Goal: Task Accomplishment & Management: Use online tool/utility

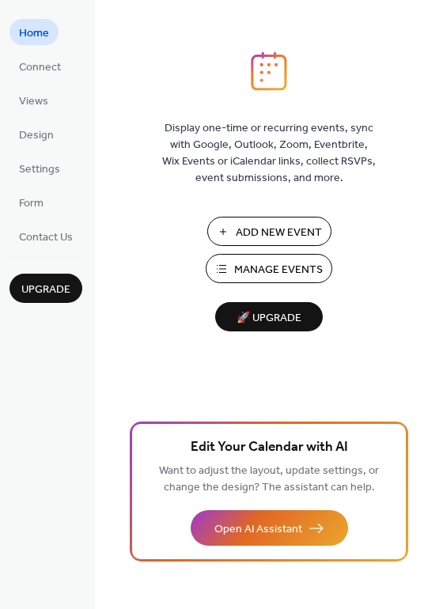
click at [264, 224] on span "Add New Event" at bounding box center [279, 232] width 86 height 17
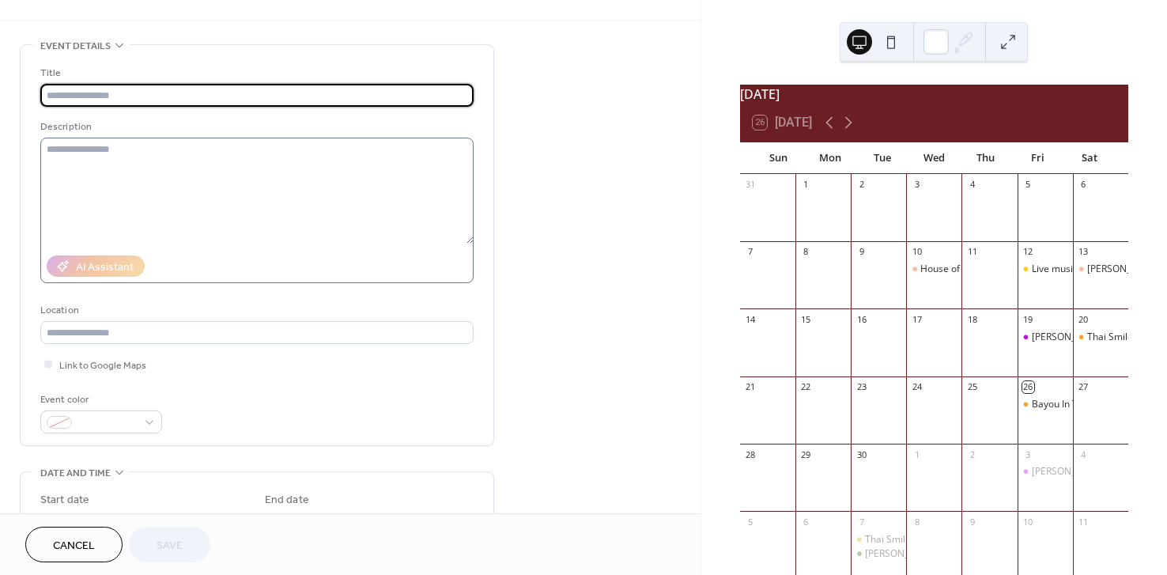
scroll to position [37, 0]
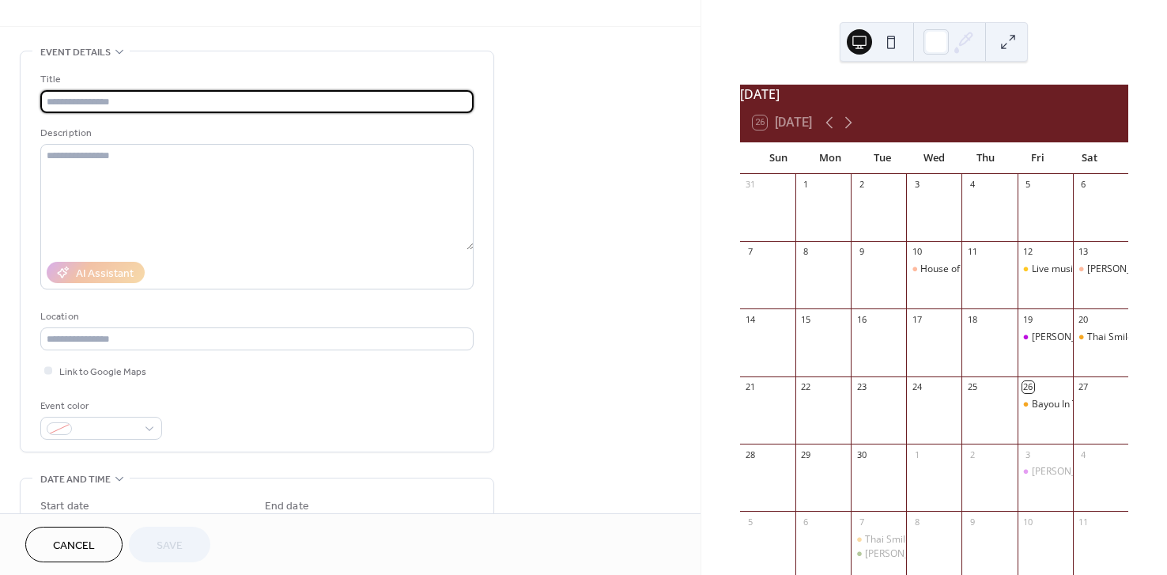
click at [103, 55] on span "Event details" at bounding box center [75, 52] width 70 height 17
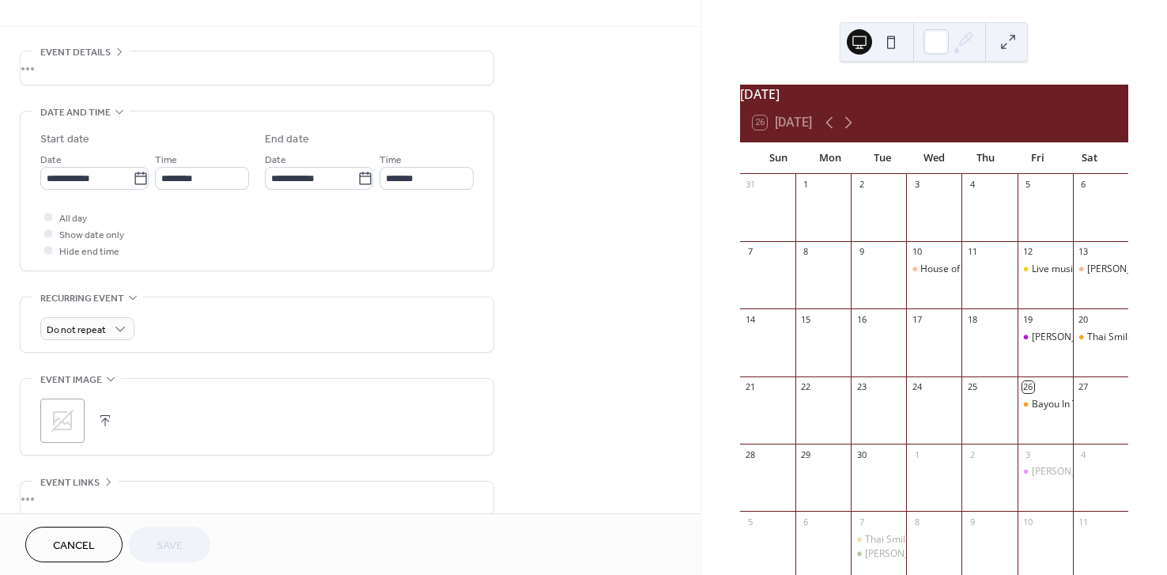
scroll to position [0, 0]
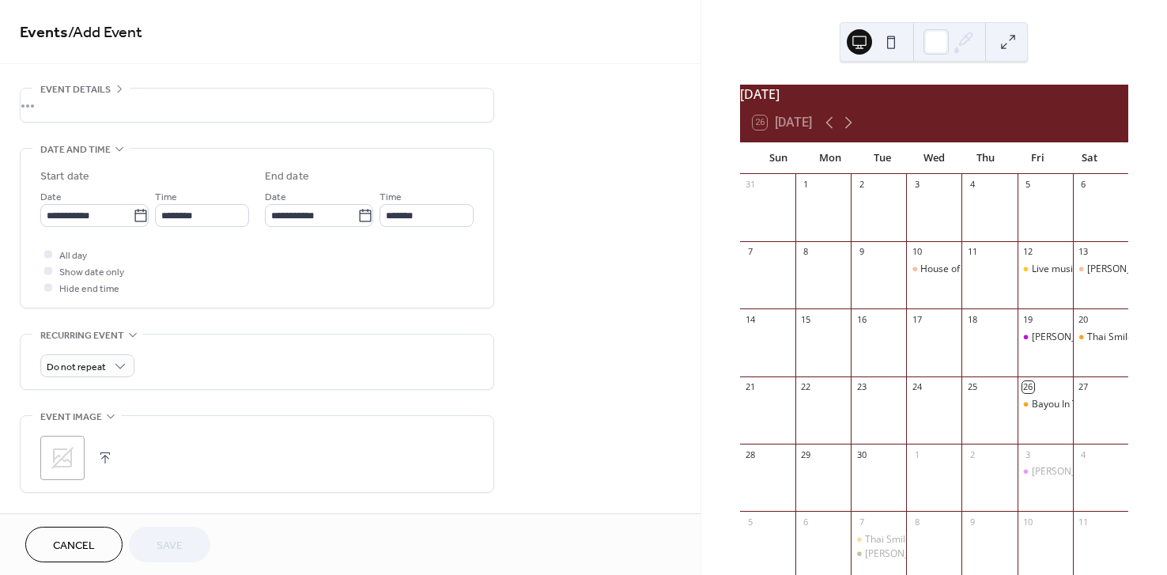
click at [48, 36] on link "Events" at bounding box center [44, 32] width 48 height 31
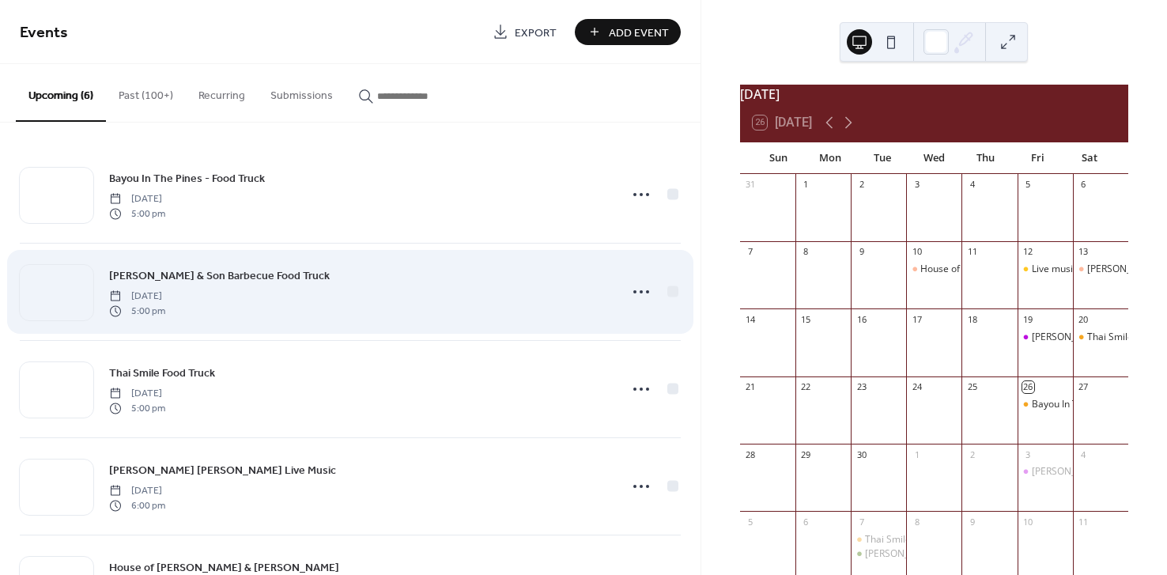
scroll to position [17, 0]
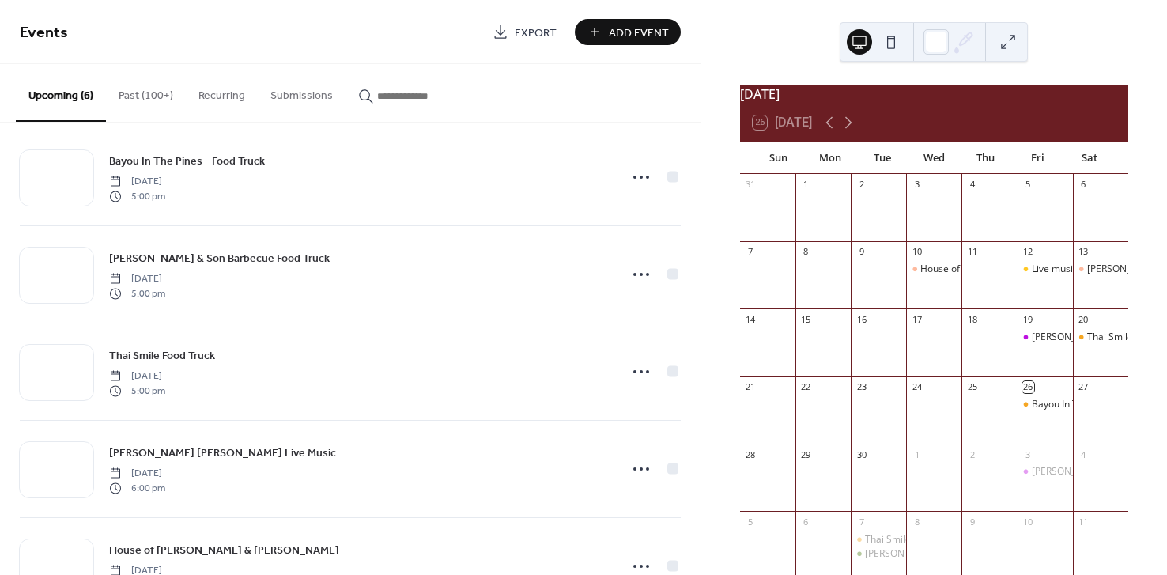
click at [141, 96] on button "Past (100+)" at bounding box center [146, 92] width 80 height 56
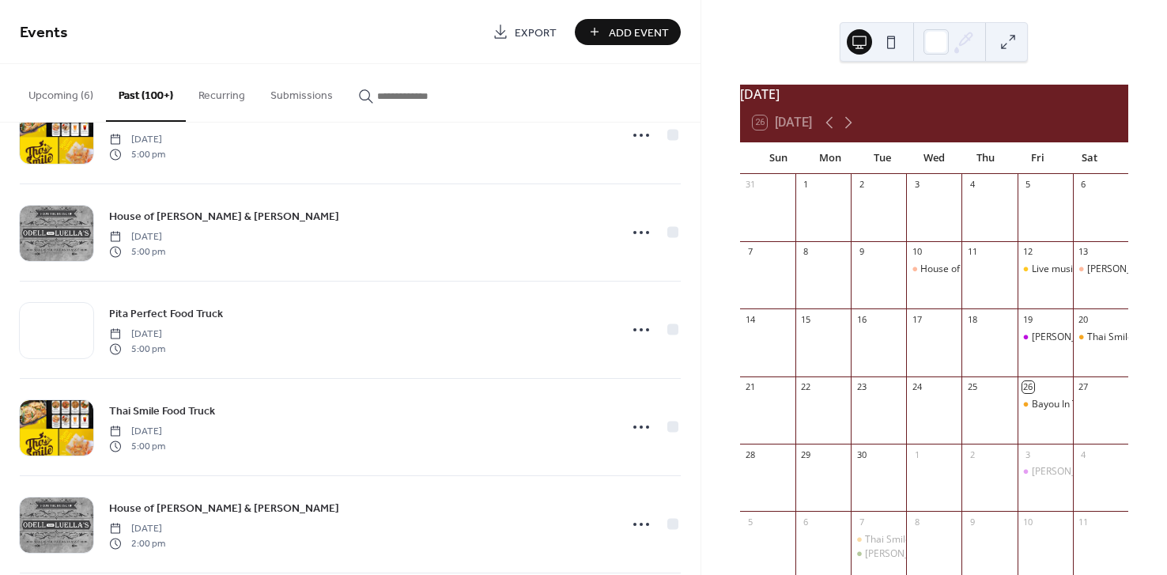
scroll to position [753, 0]
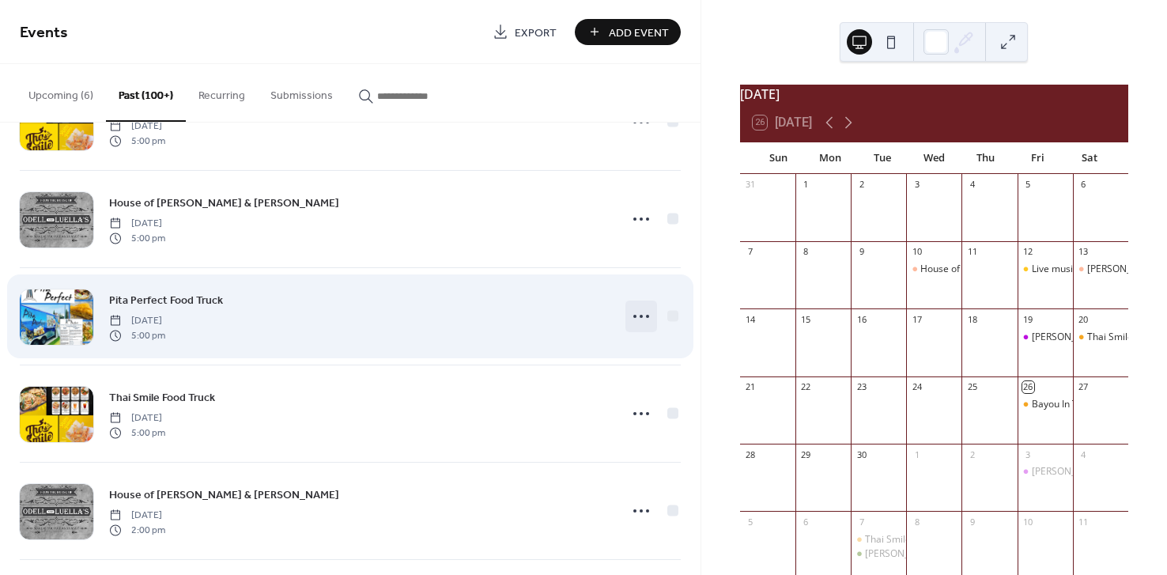
click at [640, 320] on icon at bounding box center [640, 316] width 25 height 25
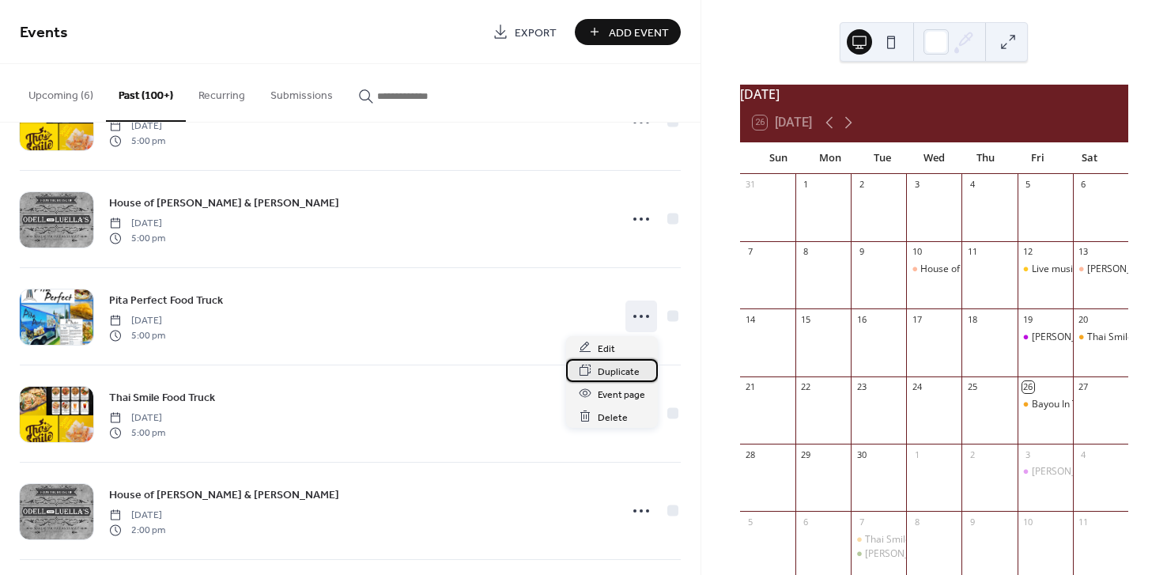
click at [614, 370] on span "Duplicate" at bounding box center [619, 371] width 42 height 17
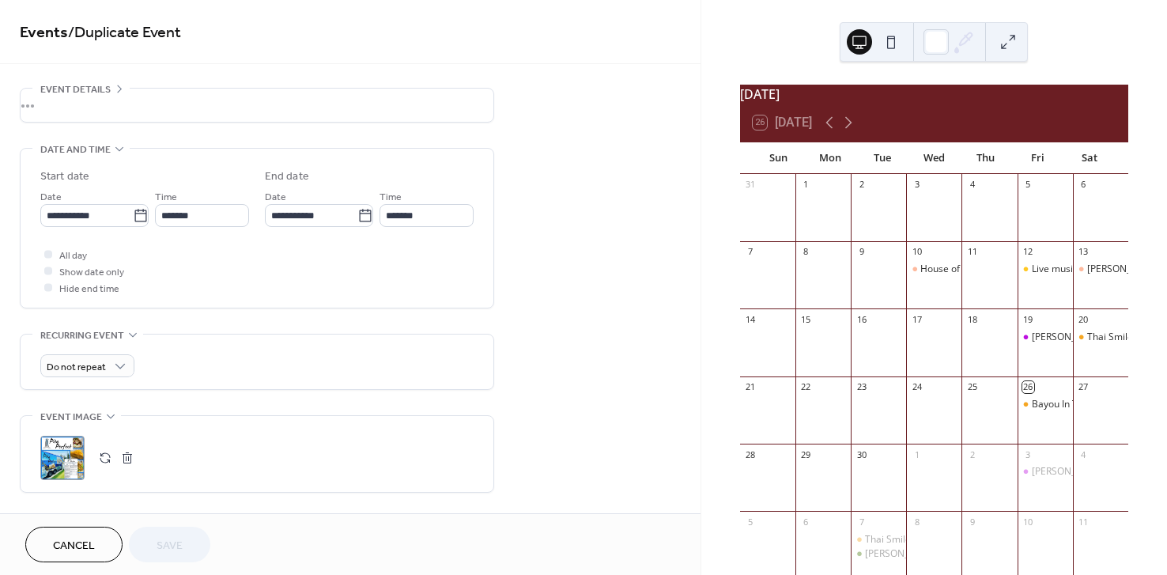
scroll to position [51, 0]
click at [134, 220] on icon at bounding box center [141, 216] width 16 height 16
click at [133, 220] on input "**********" at bounding box center [86, 215] width 92 height 23
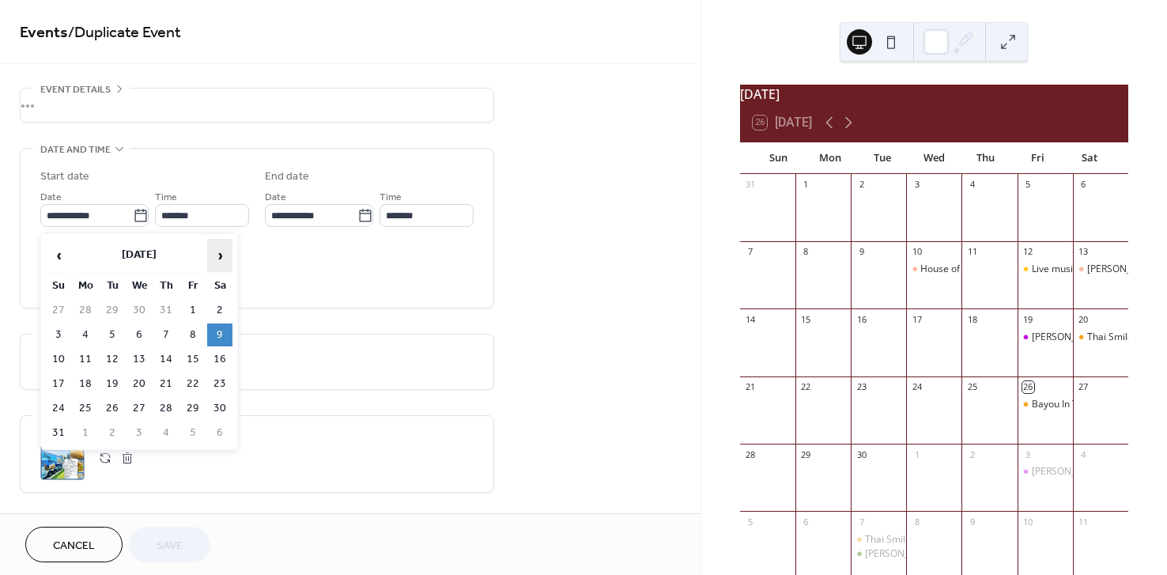
click at [221, 251] on span "›" at bounding box center [220, 255] width 24 height 32
click at [219, 364] on td "18" at bounding box center [219, 359] width 25 height 23
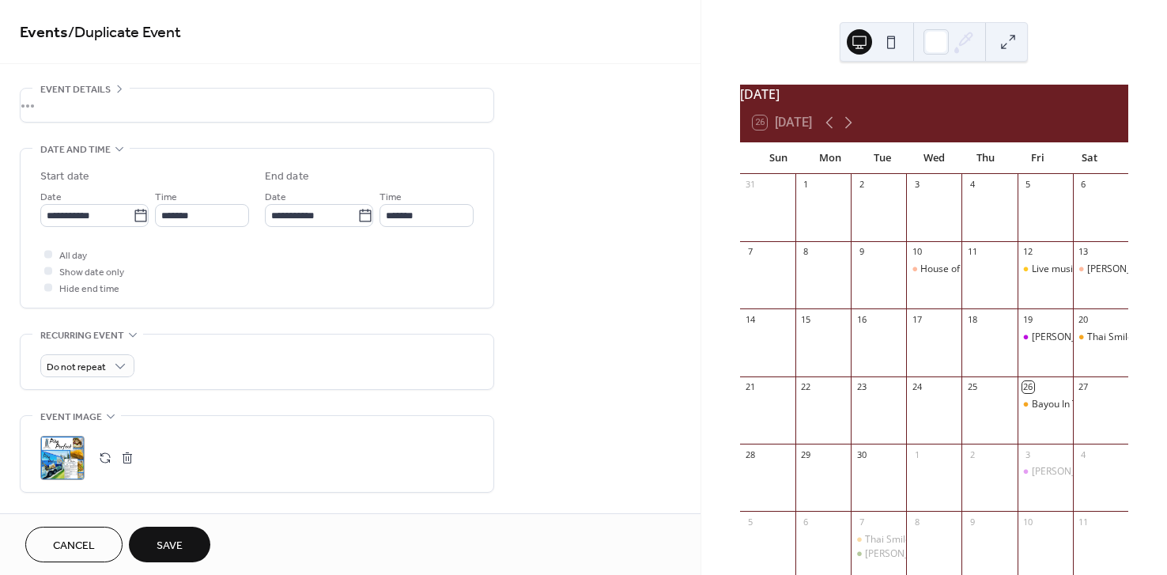
type input "**********"
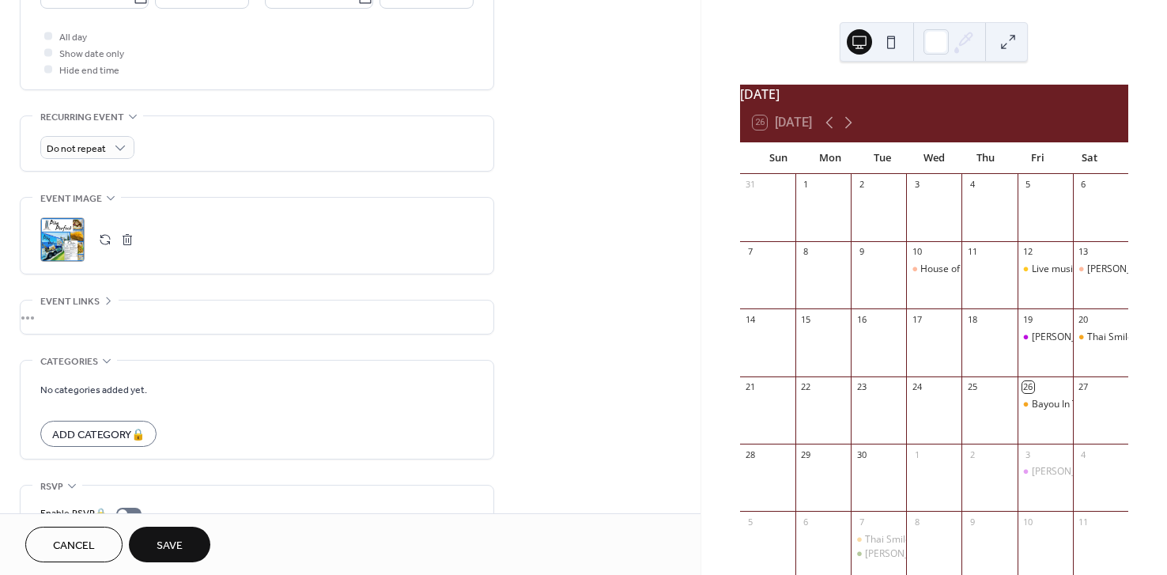
scroll to position [294, 0]
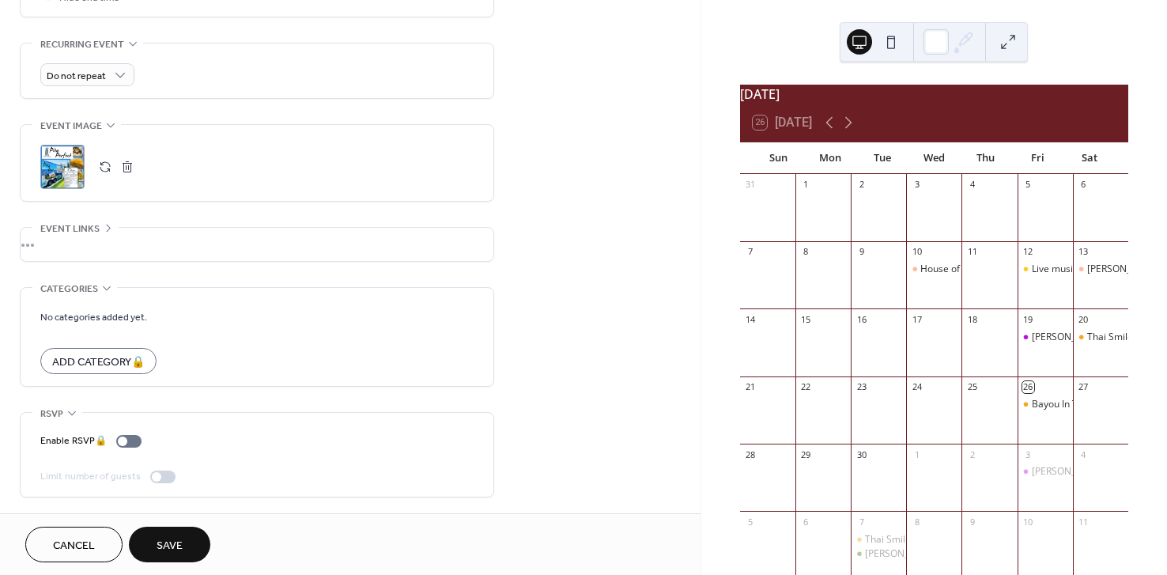
click at [173, 545] on span "Save" at bounding box center [169, 545] width 26 height 17
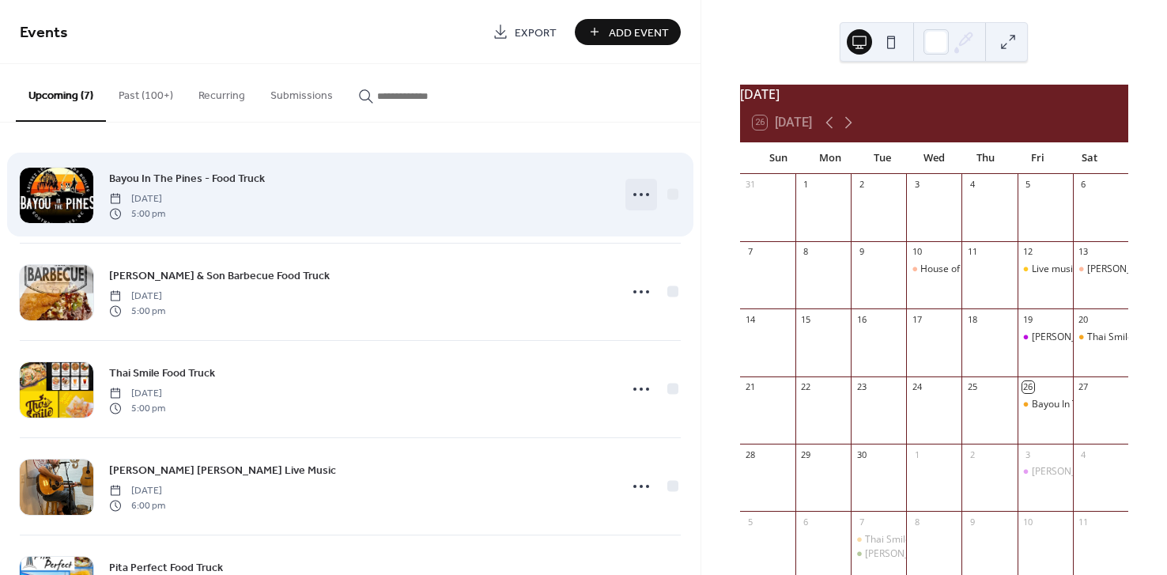
click at [646, 202] on icon at bounding box center [640, 194] width 25 height 25
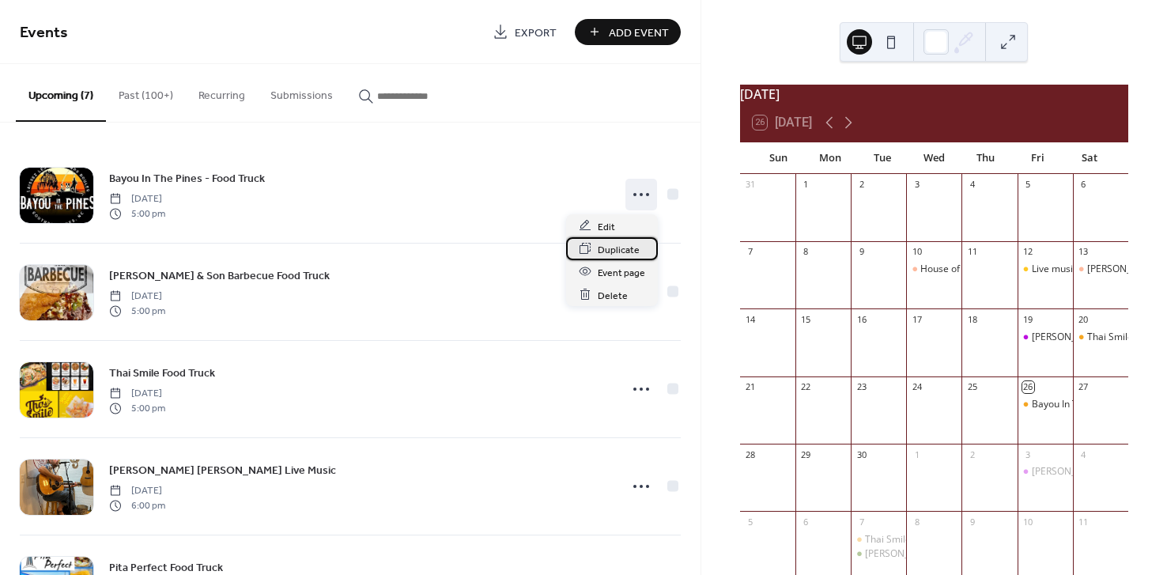
click at [617, 252] on span "Duplicate" at bounding box center [619, 249] width 42 height 17
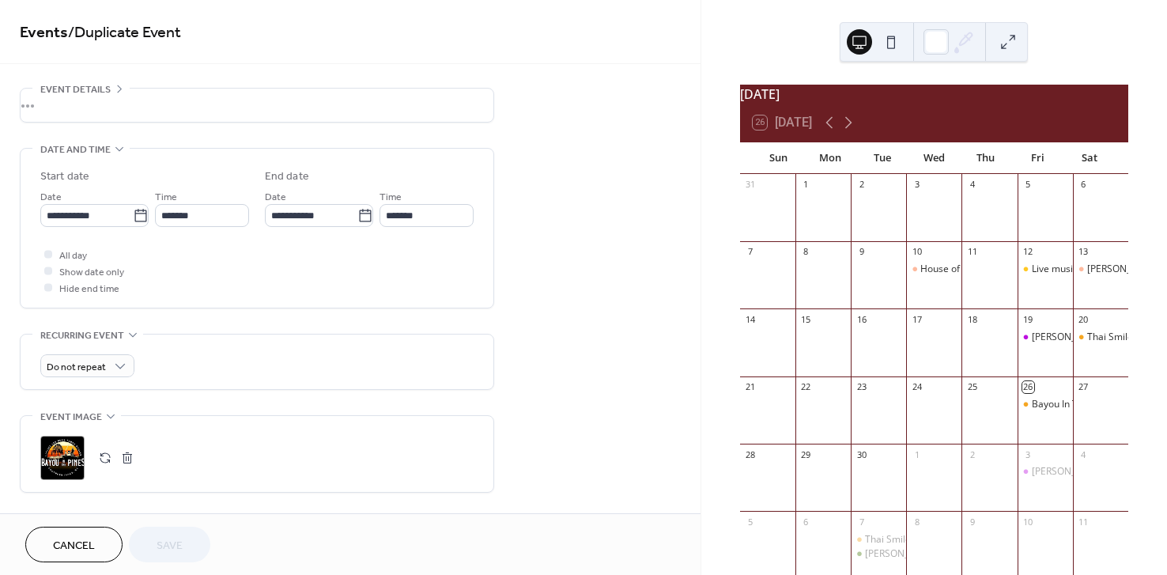
scroll to position [51, 0]
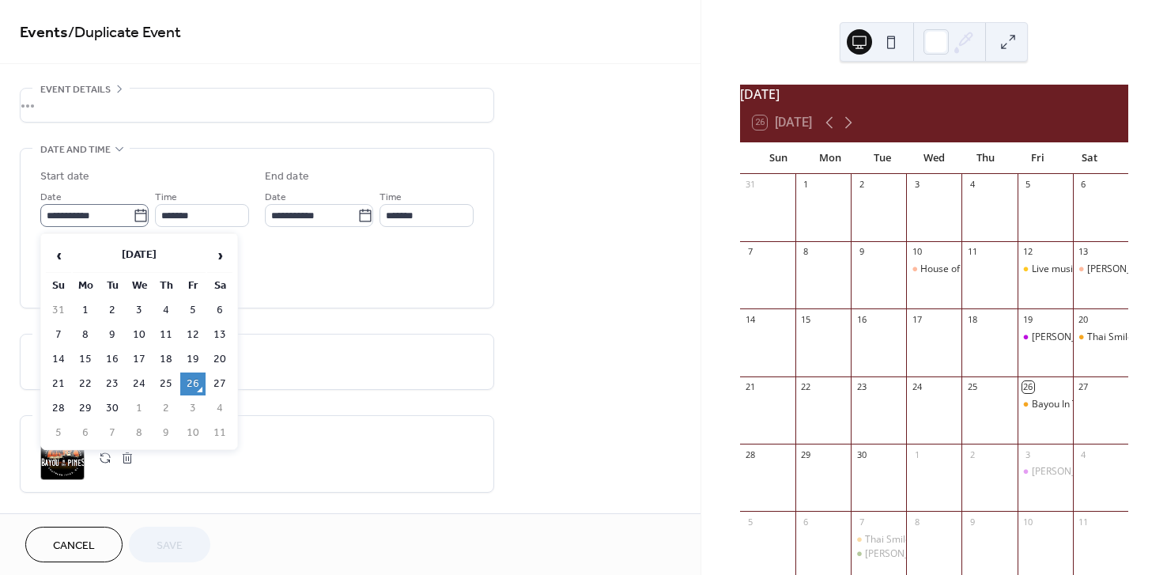
click at [138, 221] on icon at bounding box center [141, 216] width 16 height 16
click at [133, 221] on input "**********" at bounding box center [86, 215] width 92 height 23
click at [219, 261] on span "›" at bounding box center [220, 255] width 24 height 32
click at [198, 379] on td "24" at bounding box center [192, 383] width 25 height 23
type input "**********"
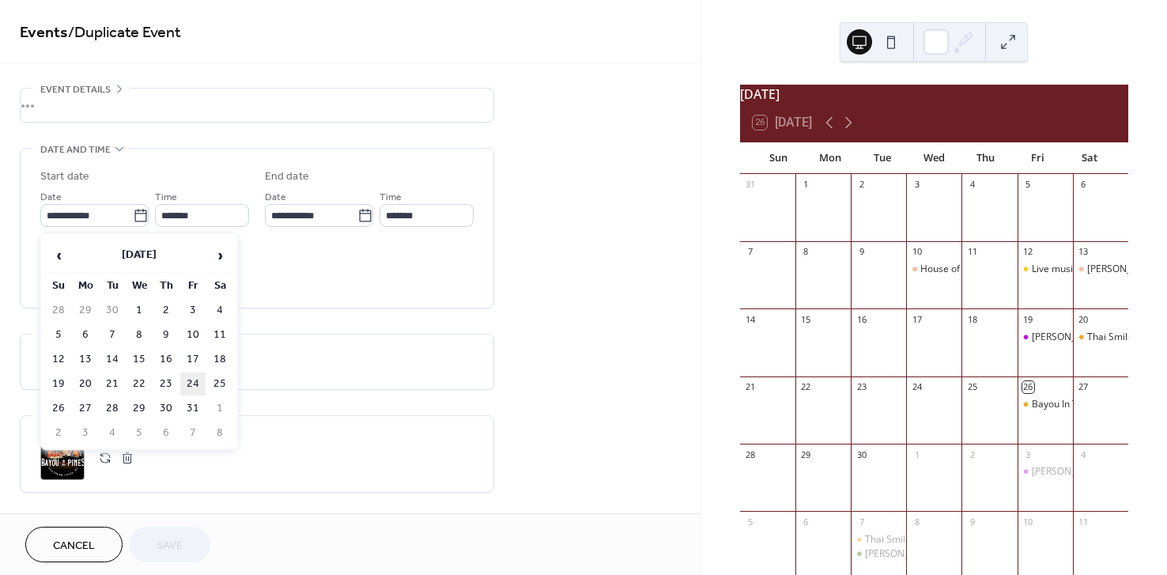
type input "**********"
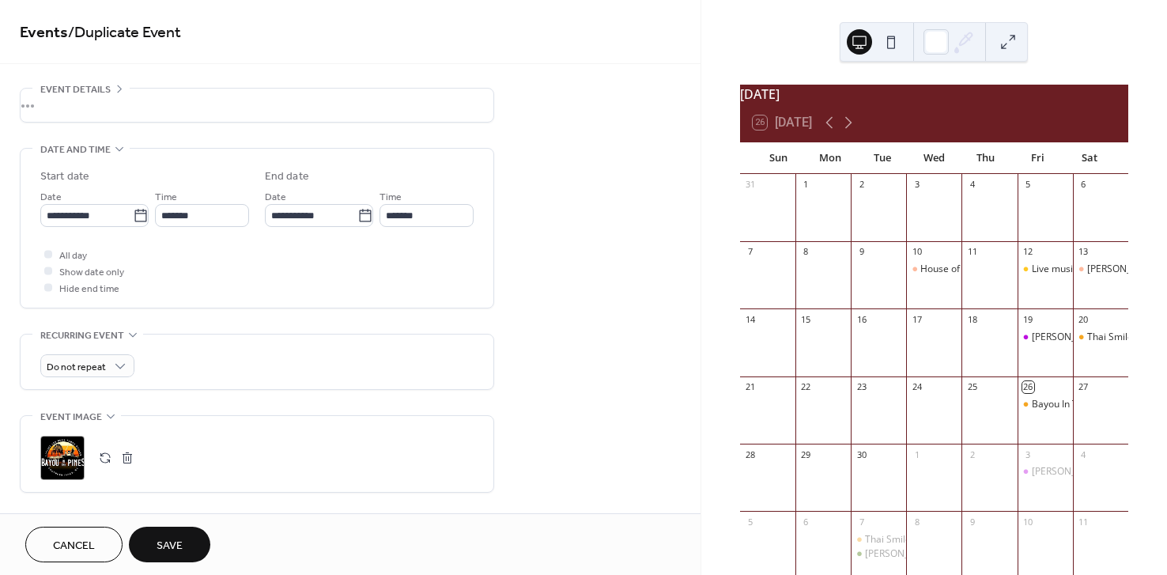
click at [185, 539] on button "Save" at bounding box center [169, 544] width 81 height 36
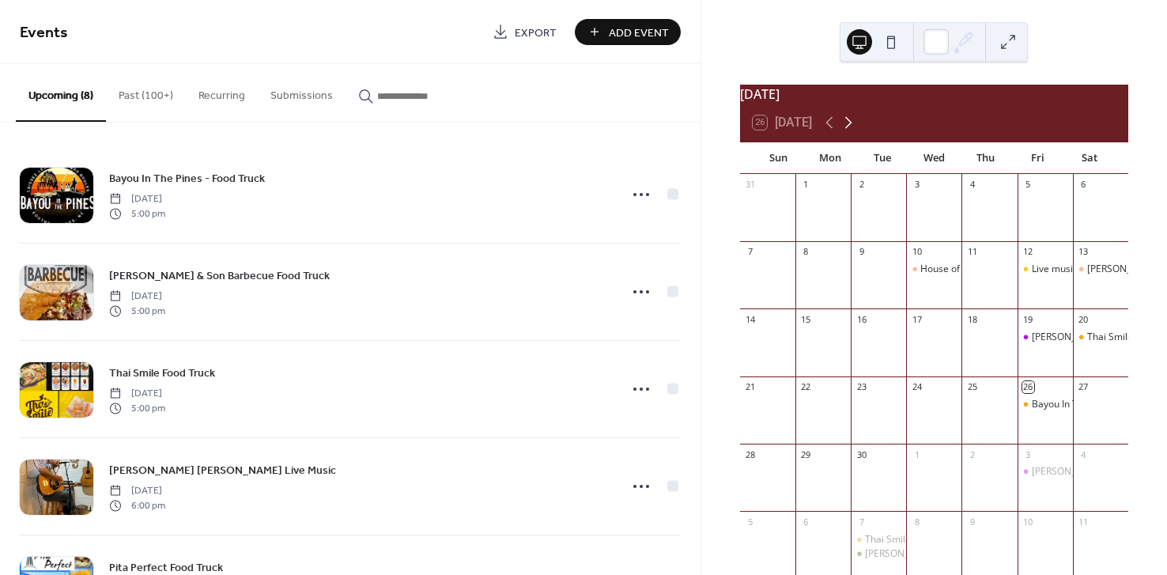
click at [854, 130] on icon at bounding box center [848, 122] width 19 height 19
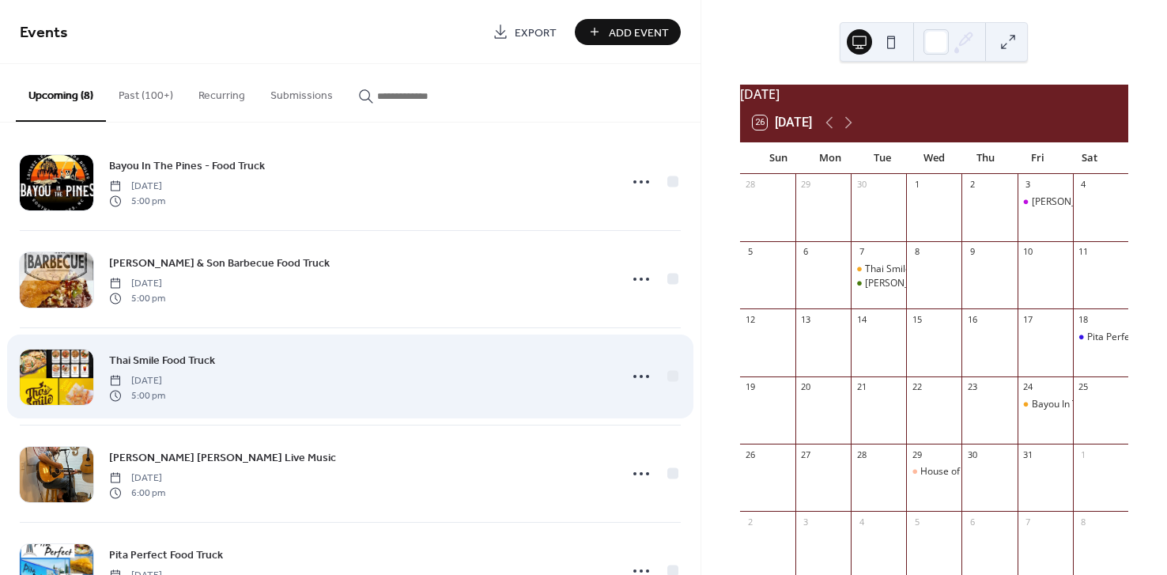
scroll to position [9, 0]
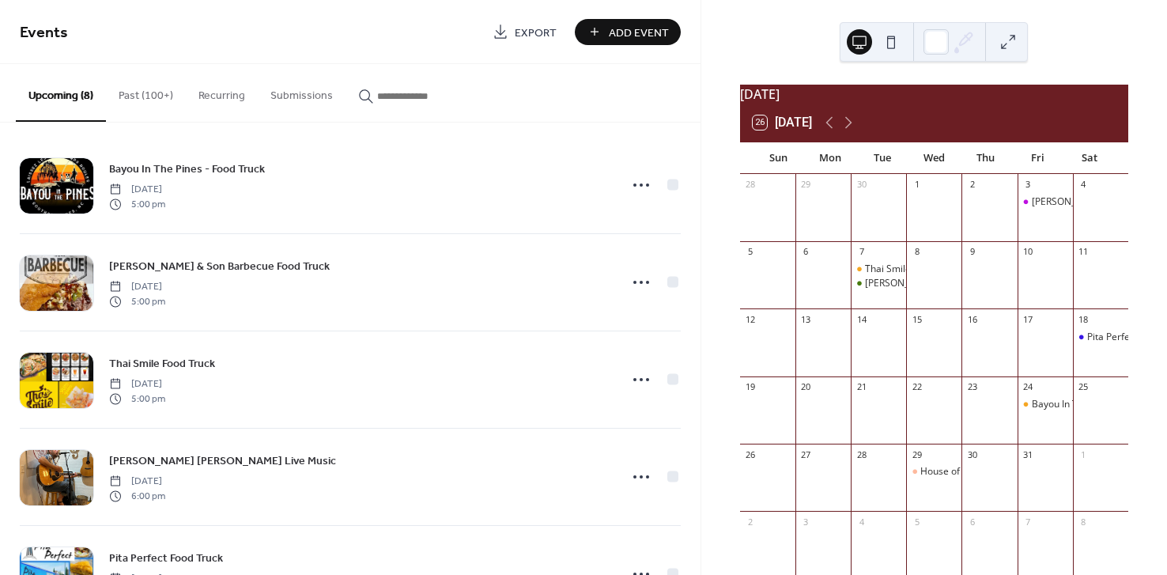
click at [130, 94] on button "Past (100+)" at bounding box center [146, 92] width 80 height 56
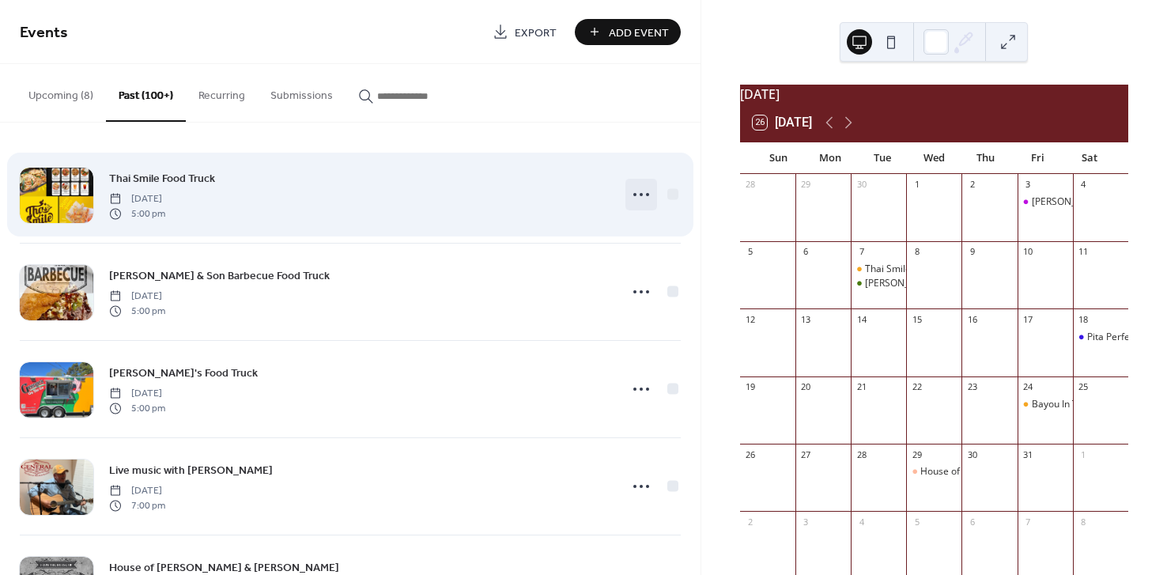
click at [644, 198] on icon at bounding box center [640, 194] width 25 height 25
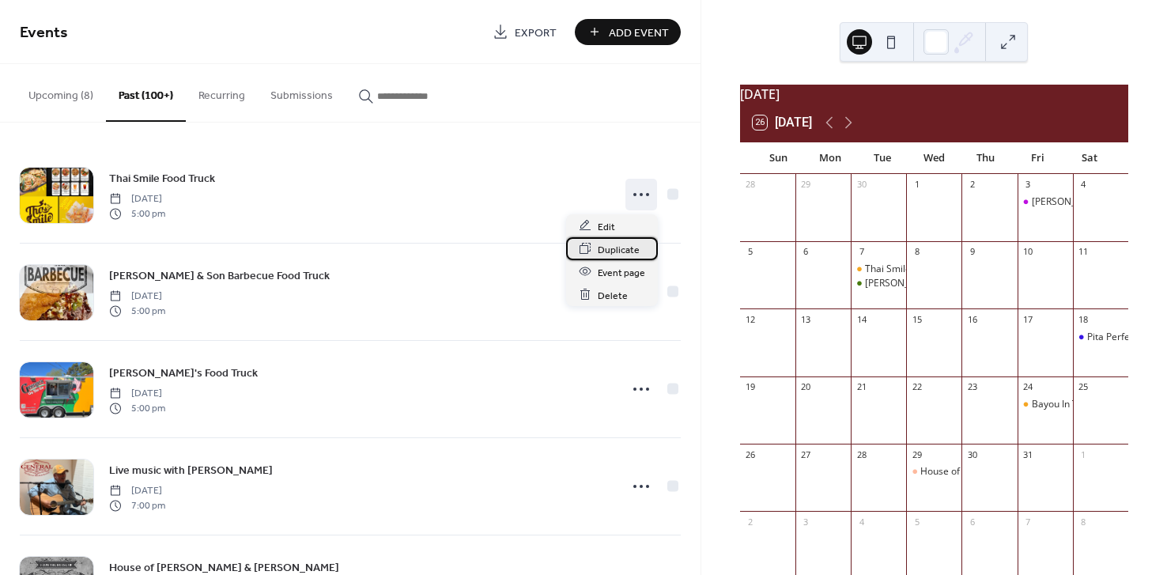
click at [619, 250] on span "Duplicate" at bounding box center [619, 249] width 42 height 17
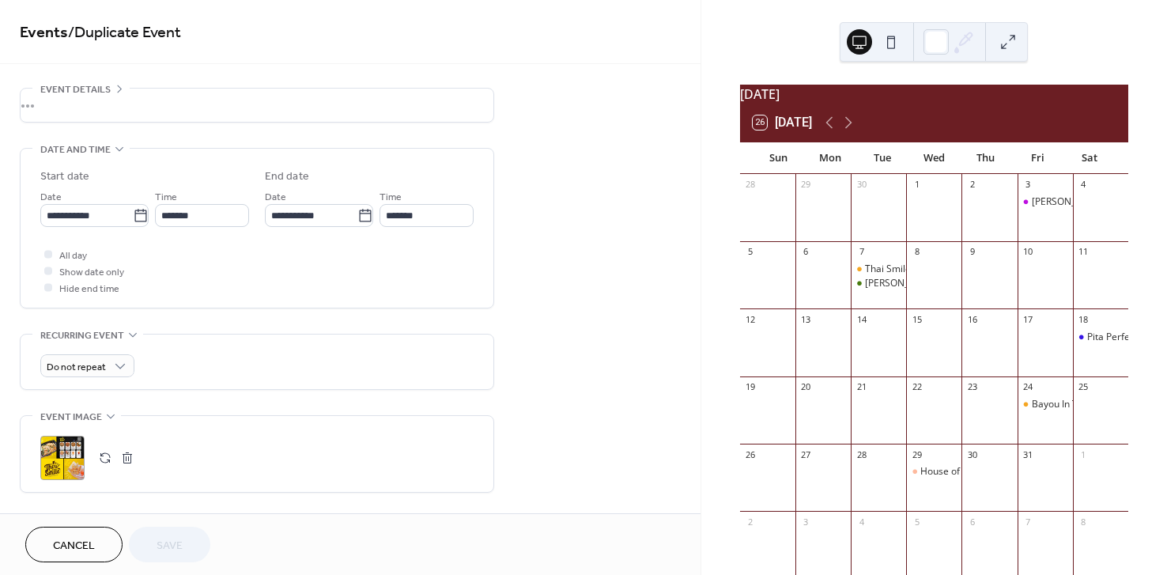
scroll to position [51, 0]
click at [134, 218] on icon at bounding box center [141, 216] width 16 height 16
click at [133, 218] on input "**********" at bounding box center [86, 215] width 92 height 23
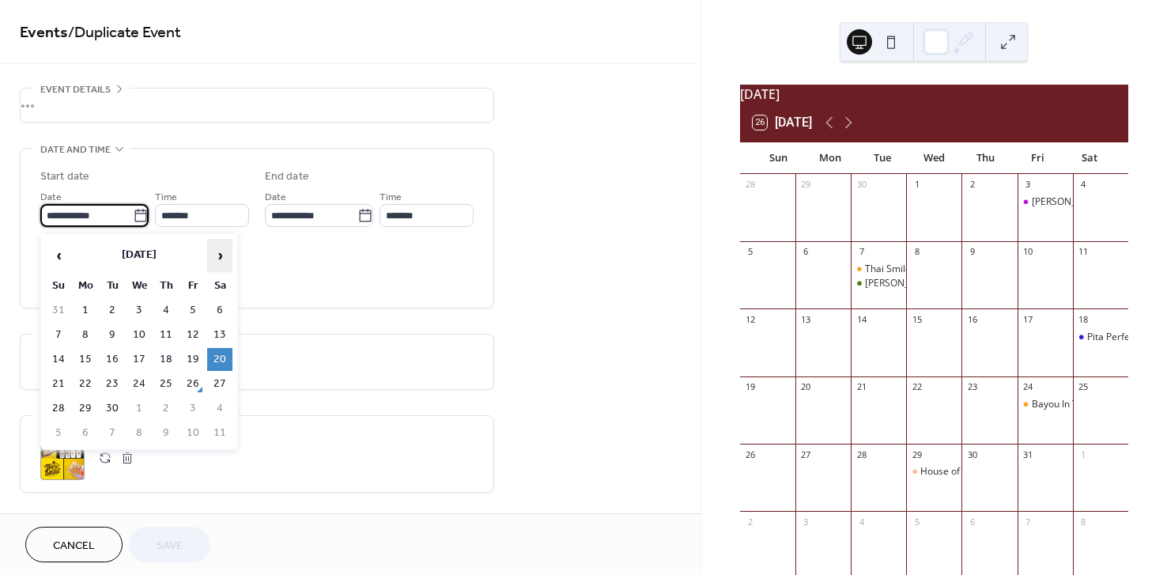
click at [218, 256] on span "›" at bounding box center [220, 255] width 24 height 32
click at [222, 314] on td "1" at bounding box center [219, 310] width 25 height 23
type input "**********"
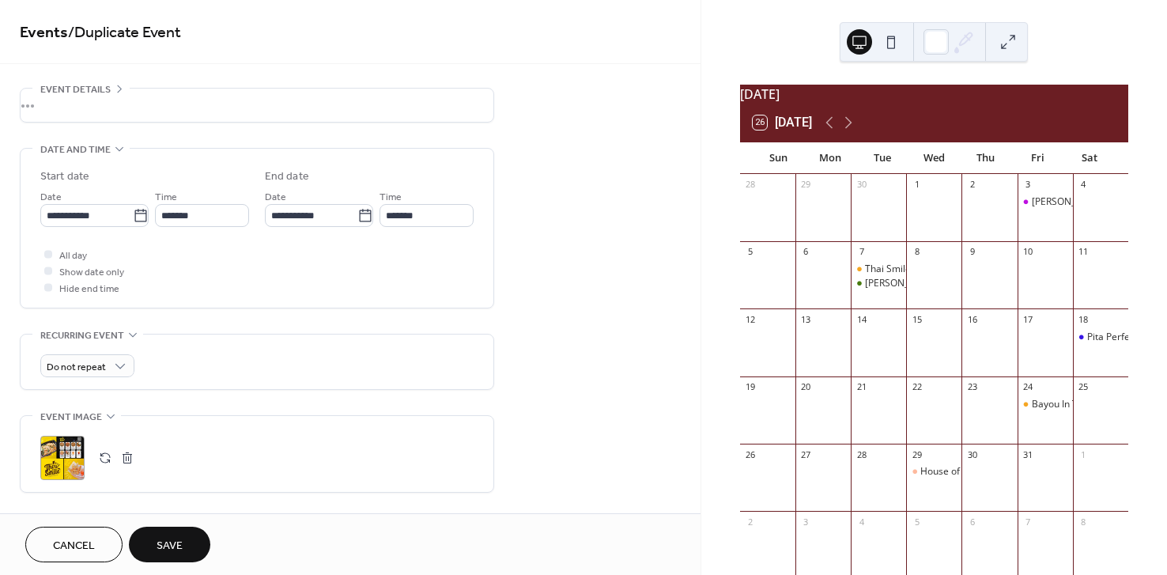
click at [187, 540] on button "Save" at bounding box center [169, 544] width 81 height 36
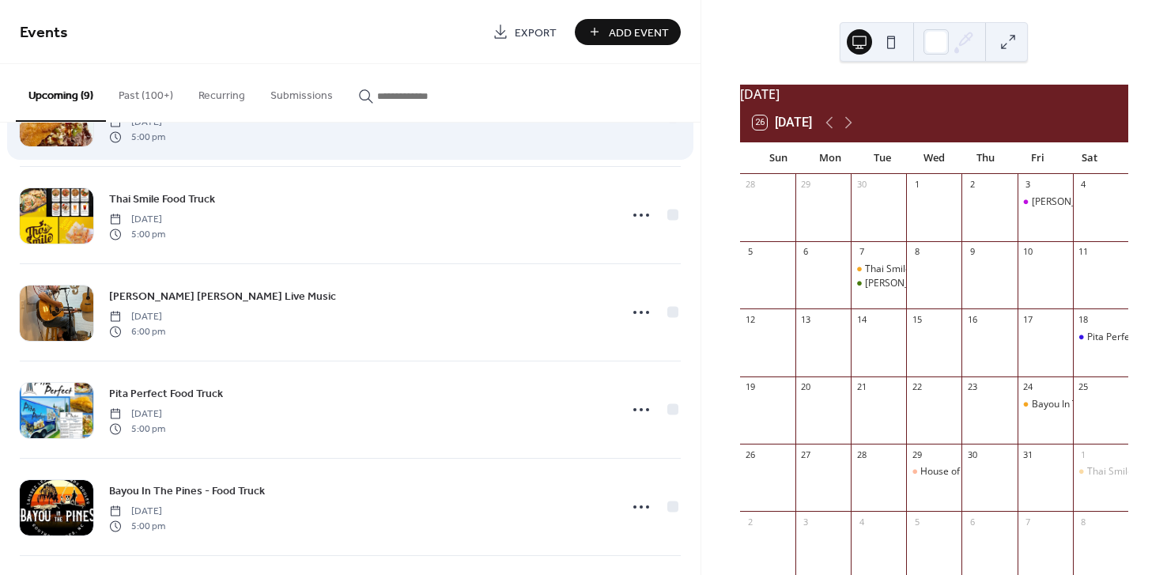
scroll to position [469, 0]
